Goal: Transaction & Acquisition: Purchase product/service

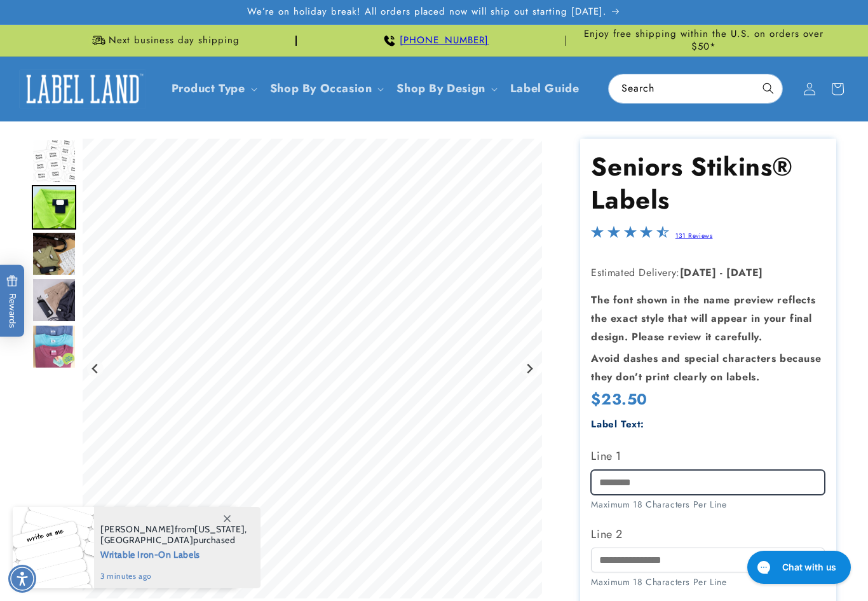
click at [645, 477] on input "Line 1" at bounding box center [708, 482] width 234 height 25
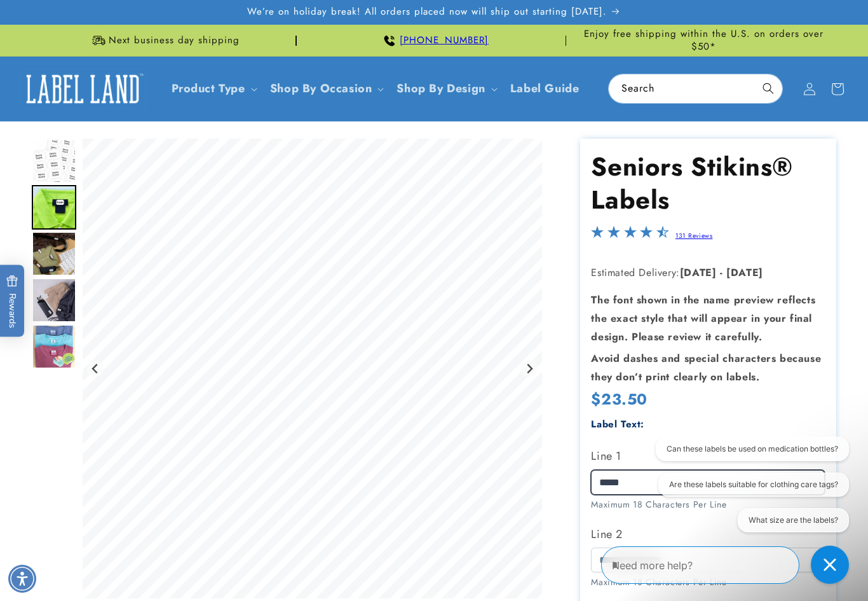
type input "*****"
click at [632, 550] on div "Need more help?" at bounding box center [700, 565] width 198 height 38
click at [604, 558] on div "Need more help?" at bounding box center [700, 565] width 198 height 38
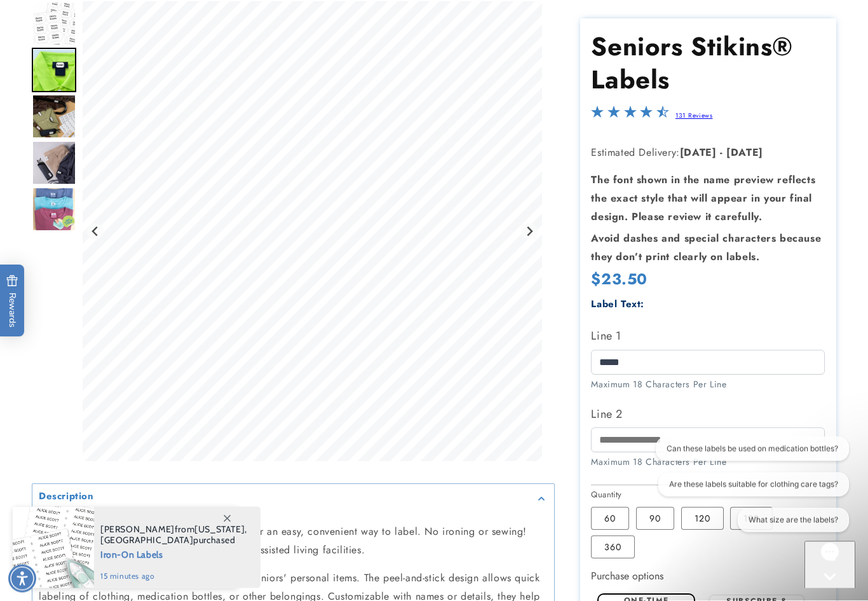
scroll to position [144, 0]
click at [655, 443] on input "Line 2" at bounding box center [708, 440] width 234 height 25
type input "********"
click at [646, 498] on div "Can these labels be used on medication bottles? Are these labels suitable for c…" at bounding box center [748, 487] width 215 height 100
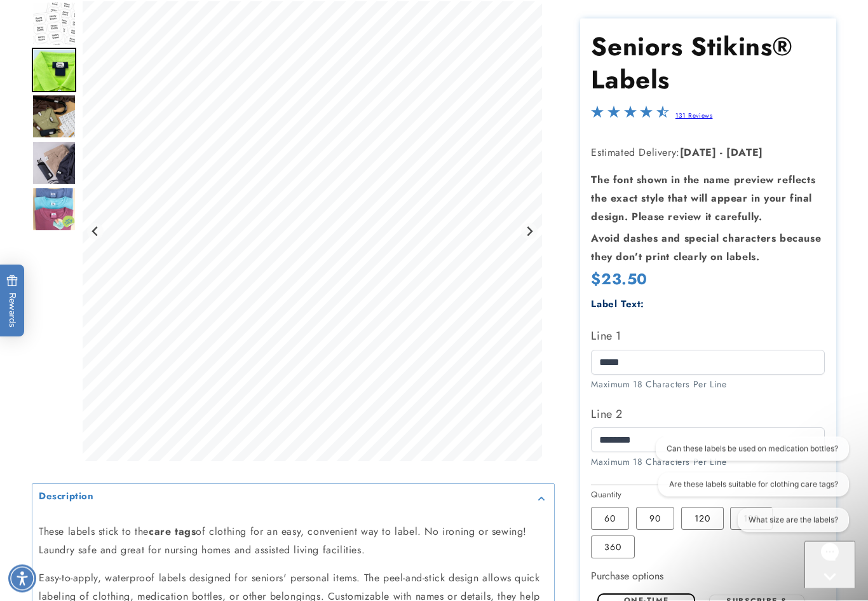
scroll to position [144, 0]
click at [646, 505] on div "Can these labels be used on medication bottles? Are these labels suitable for c…" at bounding box center [748, 487] width 215 height 100
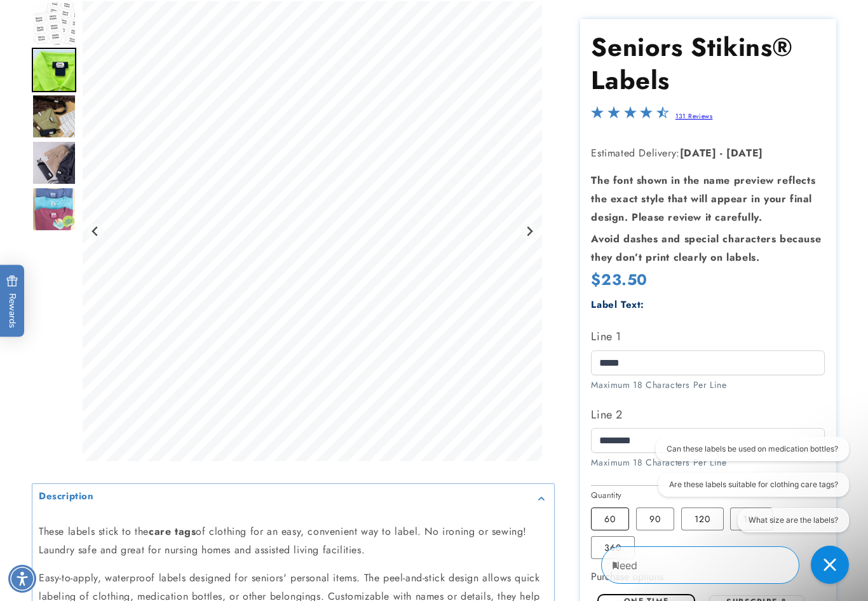
click at [615, 524] on label "60 Variant sold out or unavailable" at bounding box center [610, 518] width 38 height 23
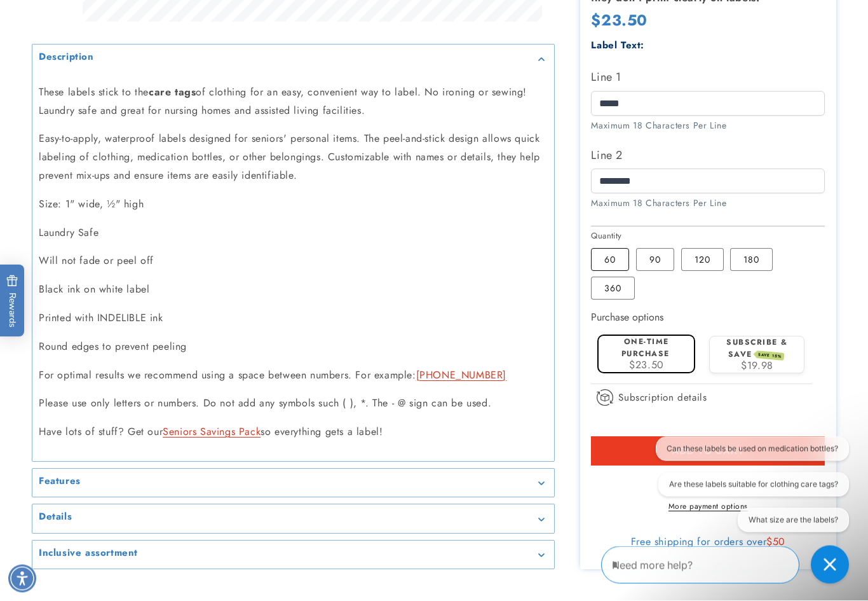
scroll to position [583, 0]
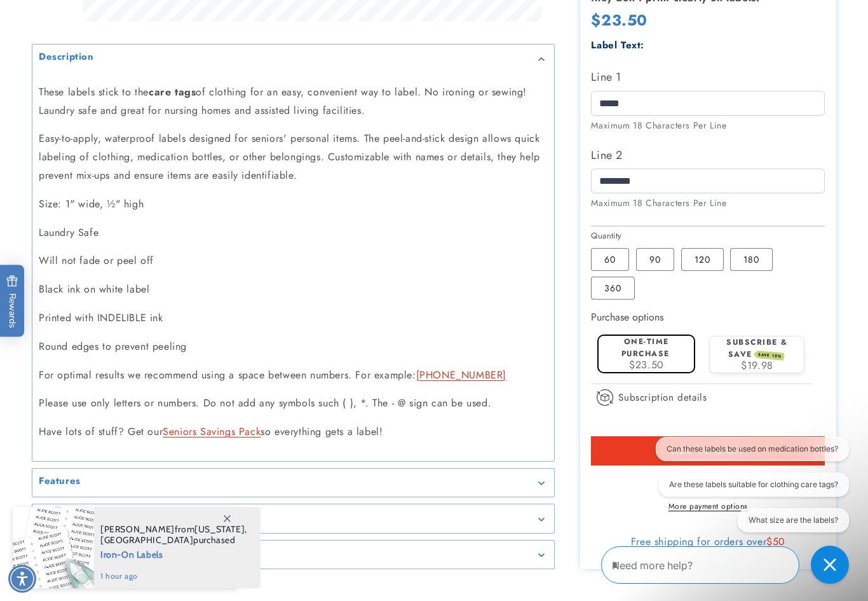
click at [761, 350] on span "SAVE 15%" at bounding box center [770, 355] width 29 height 10
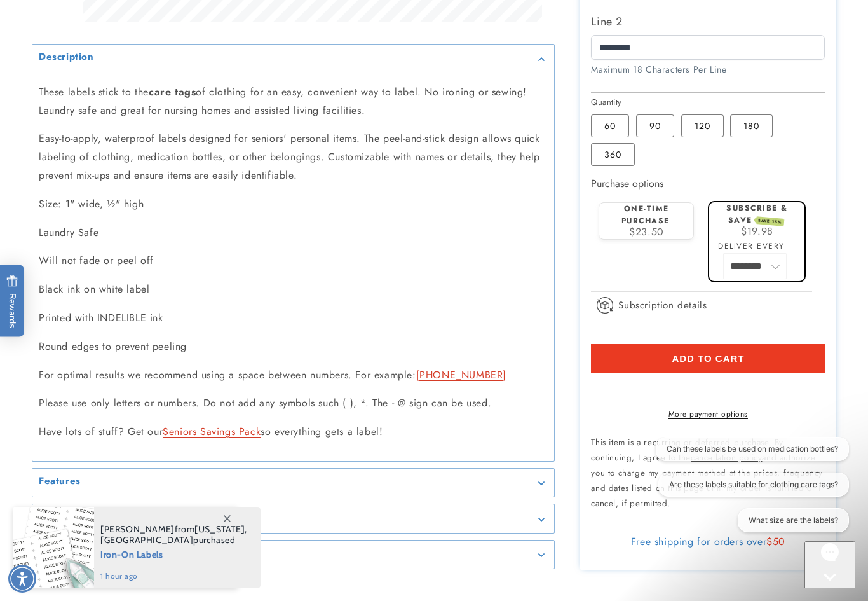
click at [714, 353] on span "Add to cart" at bounding box center [708, 358] width 72 height 11
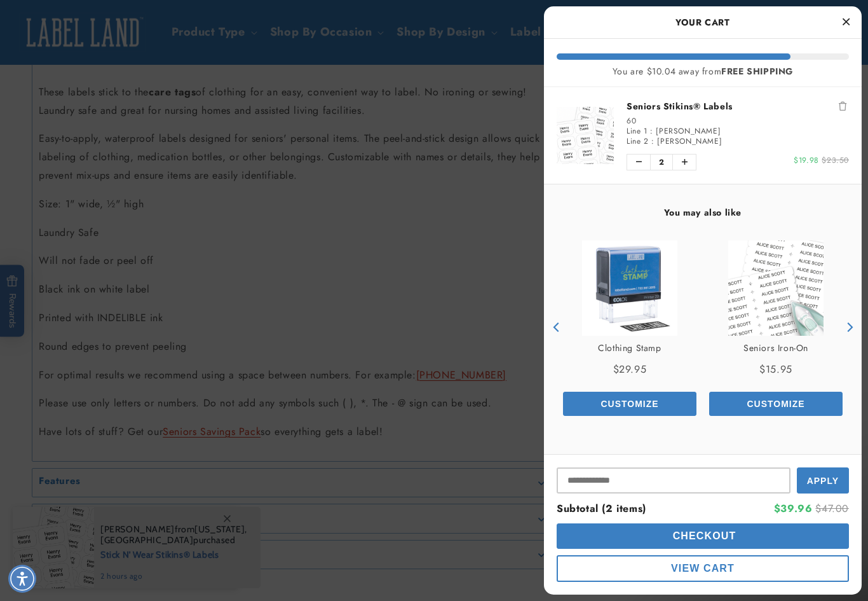
click at [758, 549] on button "Checkout" at bounding box center [703, 535] width 292 height 25
click at [714, 536] on span "Checking Out..." at bounding box center [703, 535] width 108 height 11
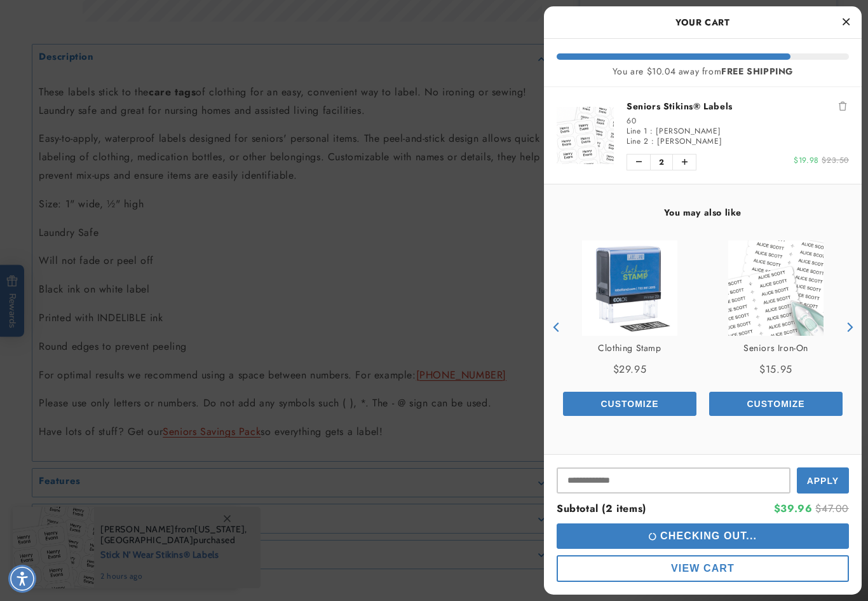
click at [706, 540] on span "Checking Out..." at bounding box center [703, 535] width 108 height 11
